Goal: Task Accomplishment & Management: Use online tool/utility

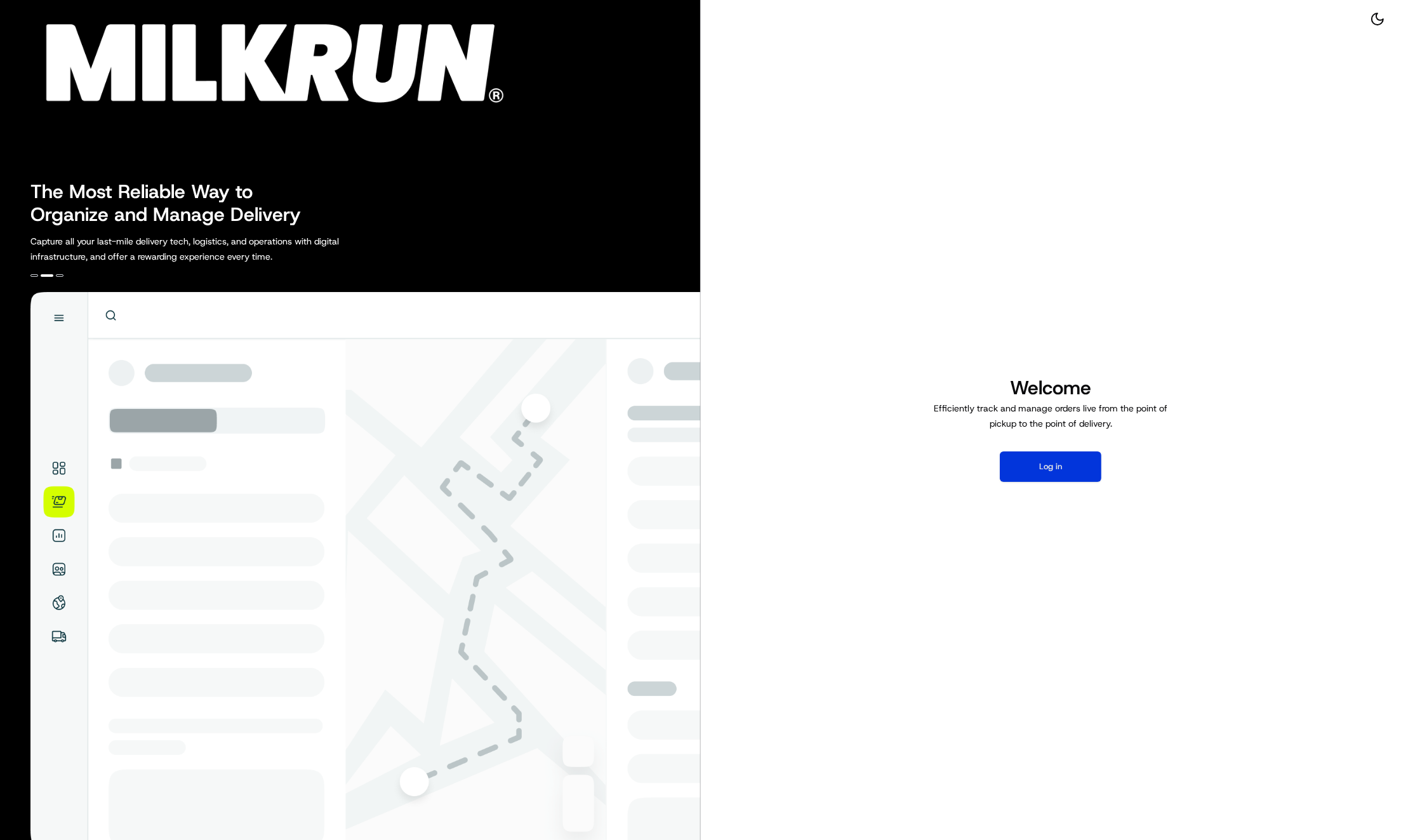
click at [1046, 461] on button "Log in" at bounding box center [1051, 466] width 102 height 31
